Goal: Navigation & Orientation: Understand site structure

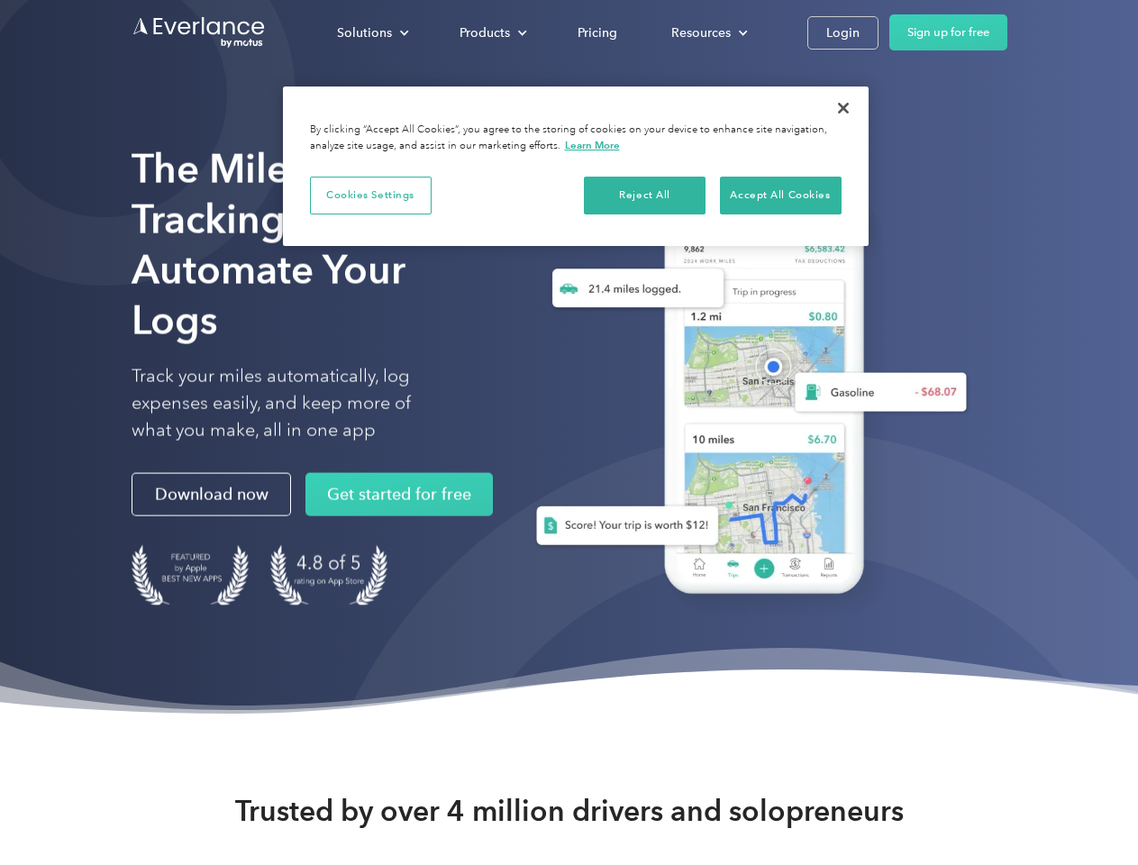
click at [372, 32] on div "Solutions" at bounding box center [364, 33] width 55 height 23
click at [491, 32] on div "Products" at bounding box center [485, 33] width 50 height 23
click at [708, 32] on div "Resources" at bounding box center [701, 33] width 59 height 23
click at [370, 195] on button "Cookies Settings" at bounding box center [371, 196] width 122 height 38
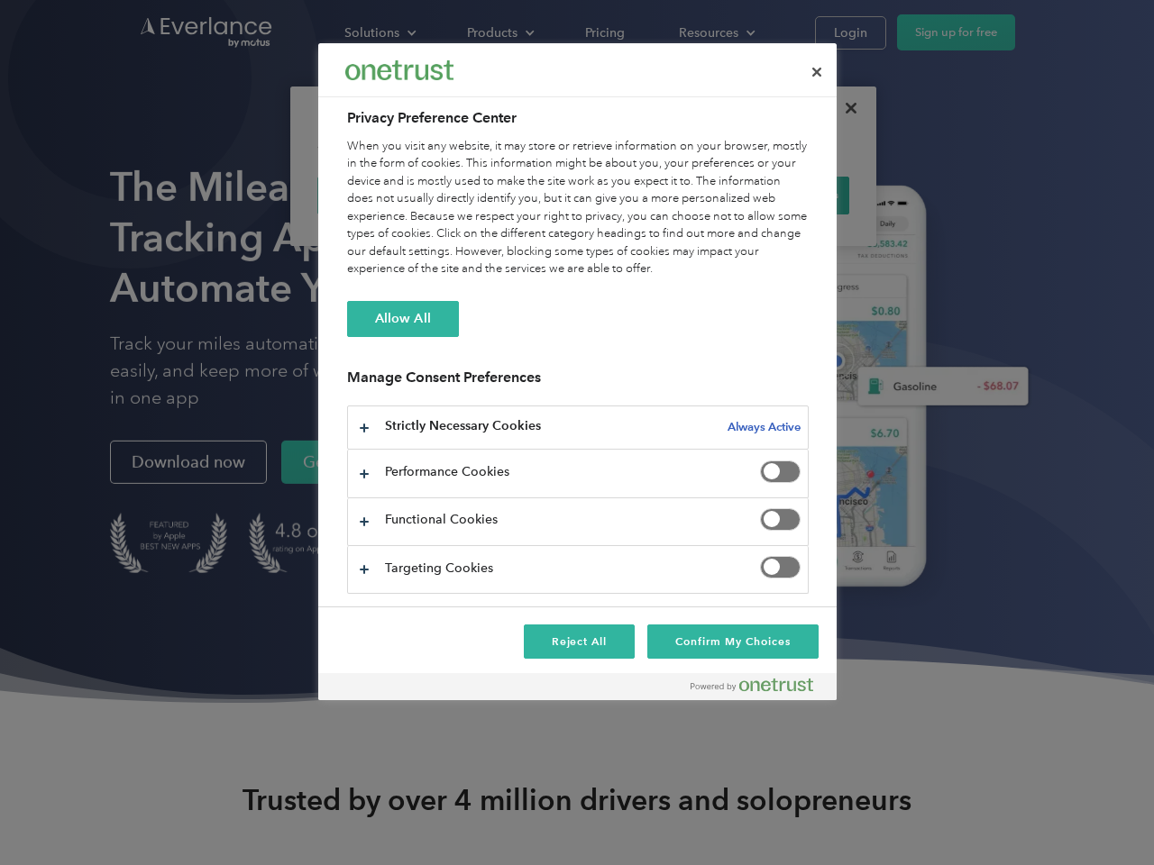
click at [645, 195] on div "When you visit any website, it may store or retrieve information on your browse…" at bounding box center [578, 208] width 462 height 141
click at [781, 195] on div "When you visit any website, it may store or retrieve information on your browse…" at bounding box center [578, 208] width 462 height 141
click at [844, 108] on div at bounding box center [577, 432] width 1154 height 865
